Goal: Find contact information: Find contact information

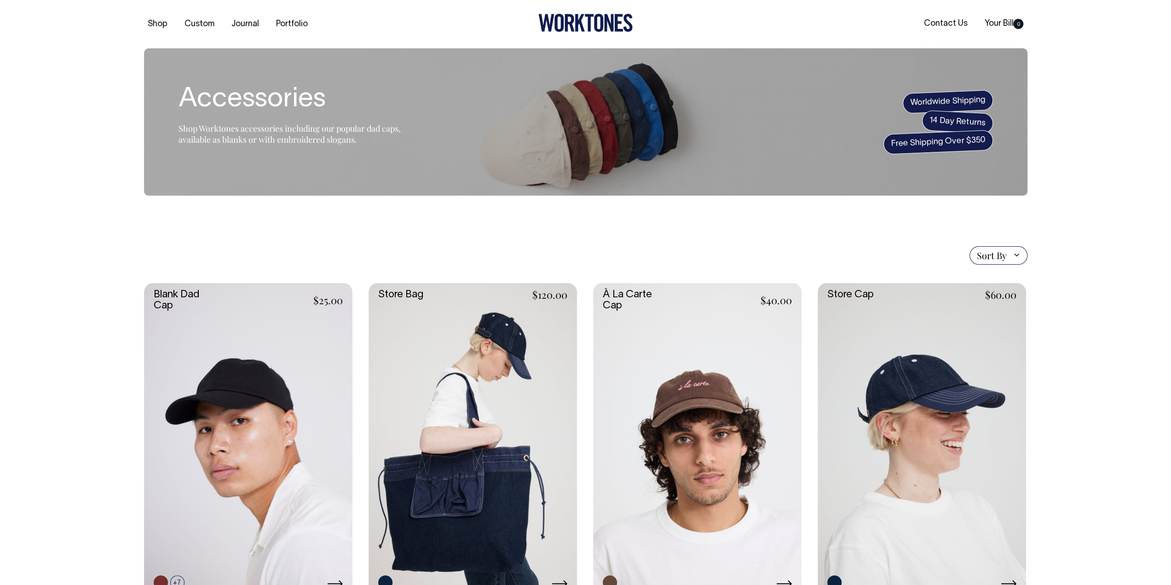
click at [908, 23] on ul "Contact Us Your Bill 0" at bounding box center [880, 24] width 295 height 10
click at [1025, 13] on div "Shop Custom Journal Portfolio Contact Us Your Bill 0" at bounding box center [585, 24] width 911 height 48
click at [940, 21] on link "Contact Us" at bounding box center [945, 23] width 51 height 15
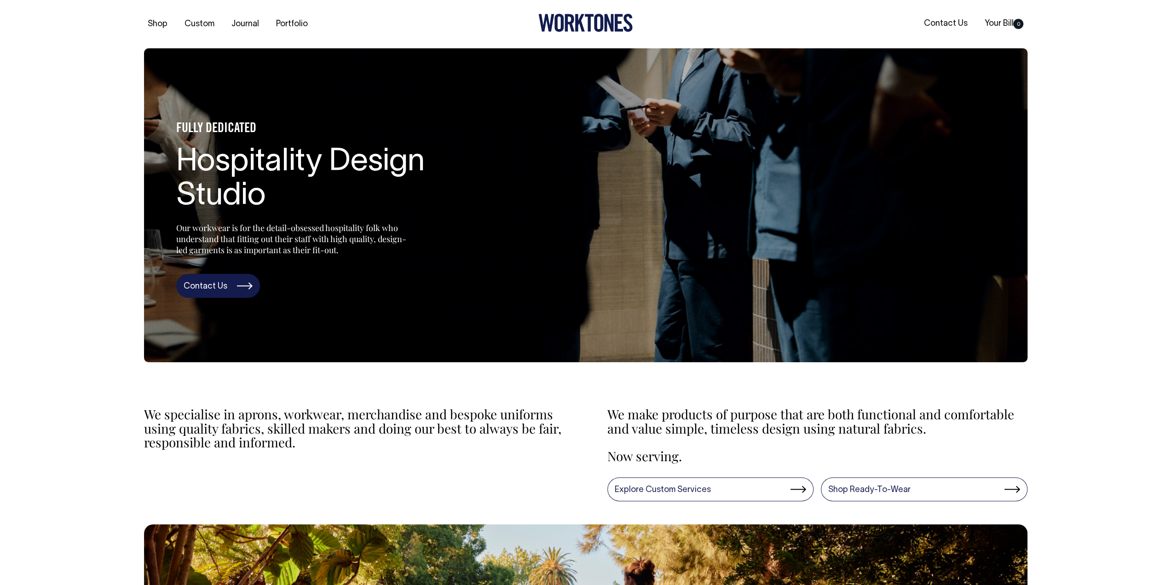
click at [250, 279] on link "Contact Us" at bounding box center [218, 286] width 84 height 24
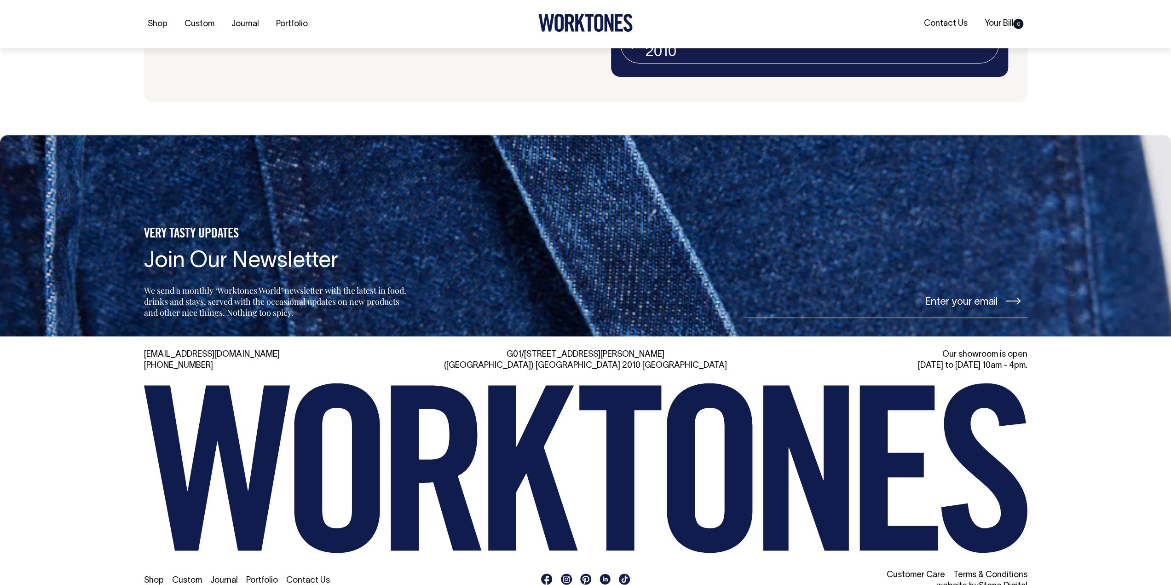
scroll to position [2156, 0]
